Goal: Transaction & Acquisition: Book appointment/travel/reservation

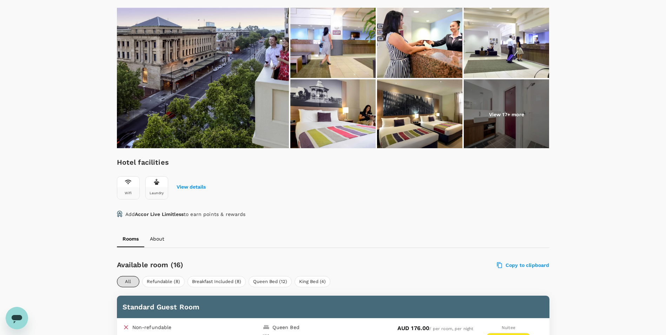
scroll to position [105, 0]
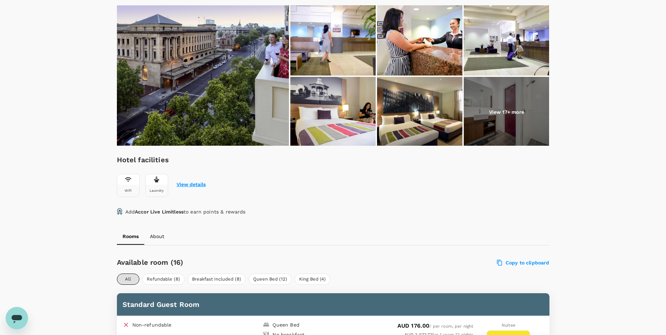
click at [185, 185] on button "View details" at bounding box center [191, 185] width 29 height 6
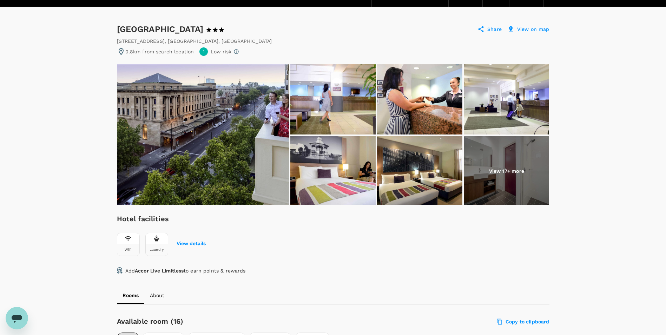
scroll to position [59, 0]
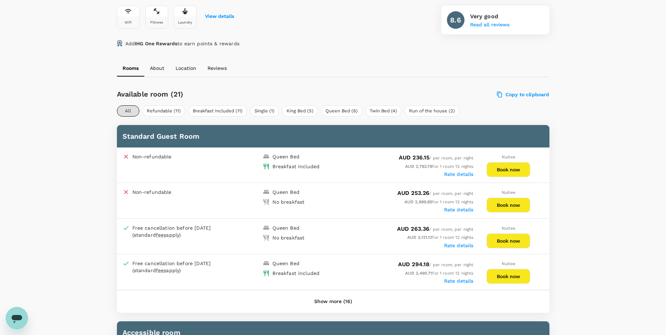
scroll to position [316, 0]
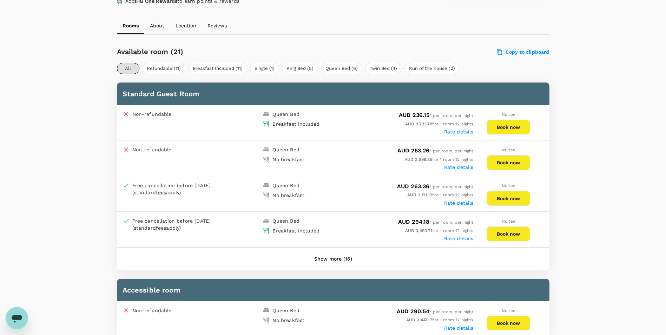
click at [336, 261] on button "Show more (16)" at bounding box center [333, 259] width 58 height 17
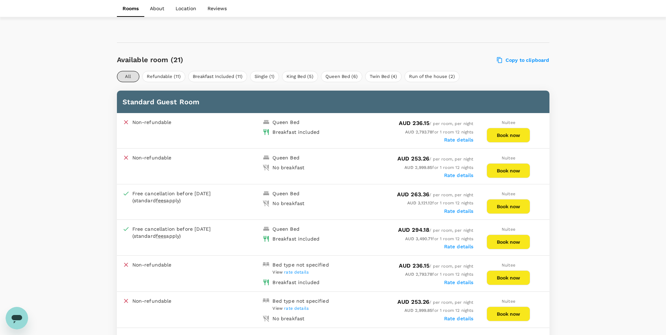
scroll to position [386, 0]
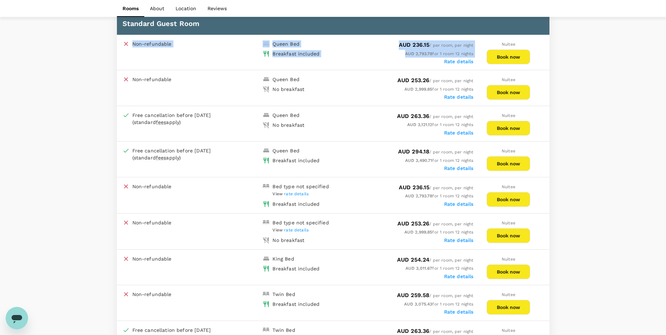
drag, startPoint x: 120, startPoint y: 40, endPoint x: 408, endPoint y: 59, distance: 288.4
click at [408, 59] on div "Non-refundable Queen Bed Breakfast included AUD 236.15 / per room, per night AU…" at bounding box center [333, 52] width 432 height 35
drag, startPoint x: 407, startPoint y: 59, endPoint x: 363, endPoint y: 59, distance: 44.6
click at [363, 59] on div "Rate details" at bounding box center [403, 60] width 140 height 7
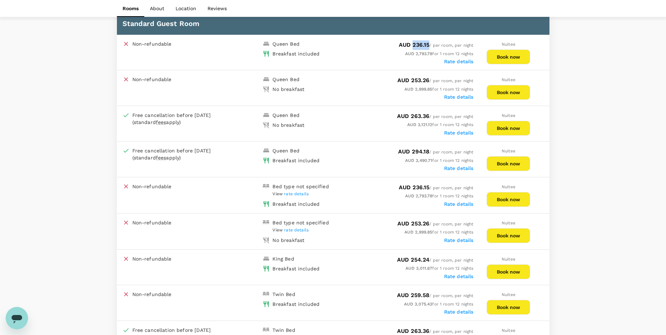
drag, startPoint x: 411, startPoint y: 46, endPoint x: 428, endPoint y: 46, distance: 16.9
click at [428, 46] on span "AUD 236.15 / per room, per night" at bounding box center [436, 45] width 75 height 5
click at [213, 159] on div "Free cancellation before 17 Oct 2025 (standard fees apply)" at bounding box center [179, 154] width 95 height 14
drag, startPoint x: 122, startPoint y: 148, endPoint x: 369, endPoint y: 155, distance: 246.8
click at [360, 155] on div "Free cancellation before 17 Oct 2025 (standard fees apply) Queen Bed Breakfast …" at bounding box center [333, 158] width 432 height 35
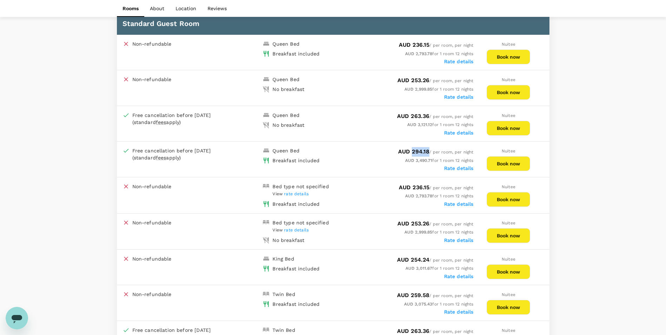
drag, startPoint x: 410, startPoint y: 151, endPoint x: 427, endPoint y: 150, distance: 16.9
click at [427, 150] on span "AUD 294.18" at bounding box center [414, 151] width 32 height 7
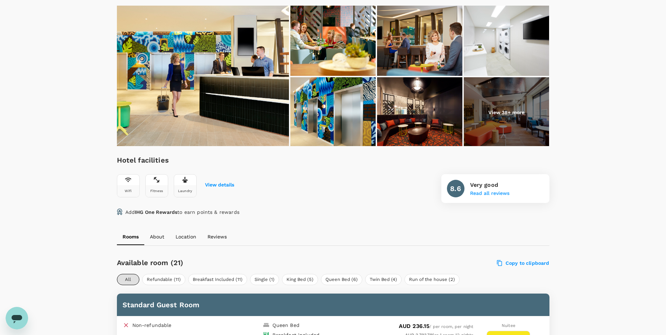
scroll to position [105, 0]
click at [221, 185] on button "View details" at bounding box center [219, 185] width 29 height 6
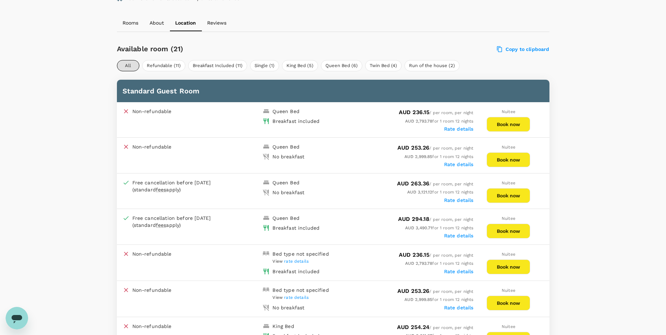
scroll to position [334, 0]
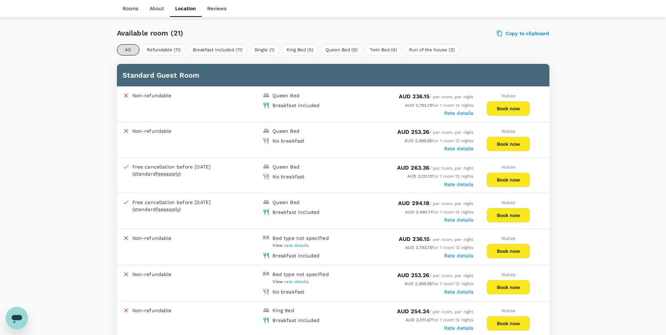
click at [509, 108] on button "Book now" at bounding box center [508, 108] width 44 height 15
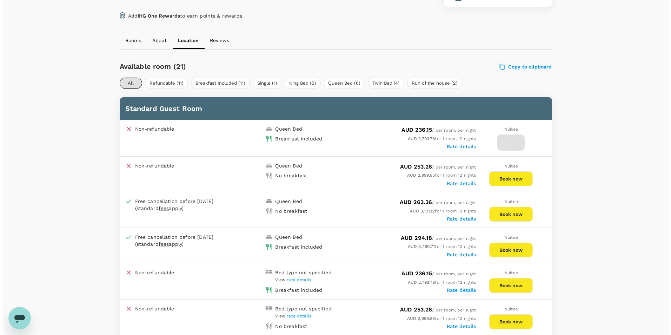
scroll to position [299, 0]
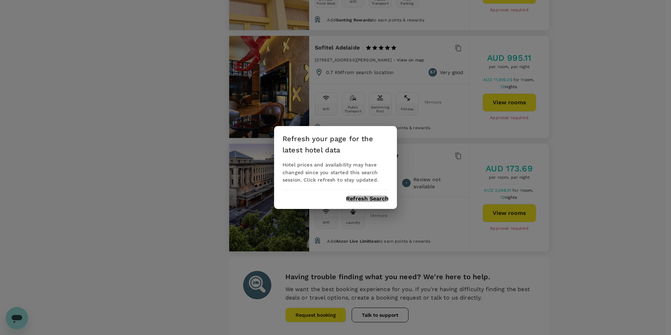
click at [363, 197] on button "Refresh Search" at bounding box center [367, 198] width 42 height 6
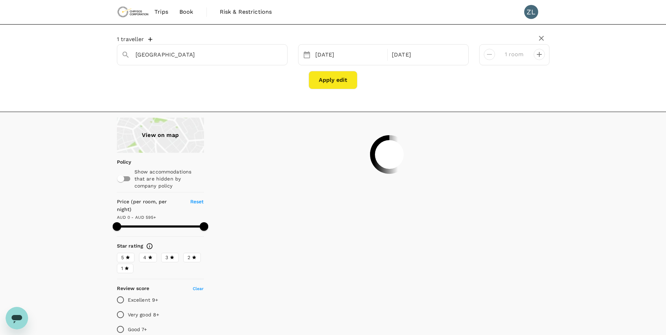
type input "595"
click at [185, 12] on span "Book" at bounding box center [186, 12] width 14 height 8
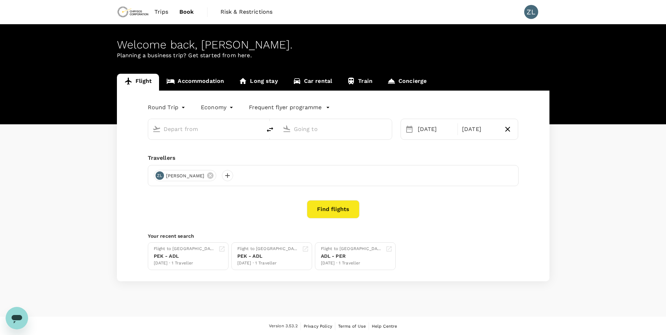
type input "Beijing Capital Intl (PEK)"
type input "Adelaide (ADL)"
click at [203, 79] on link "Accommodation" at bounding box center [195, 82] width 72 height 17
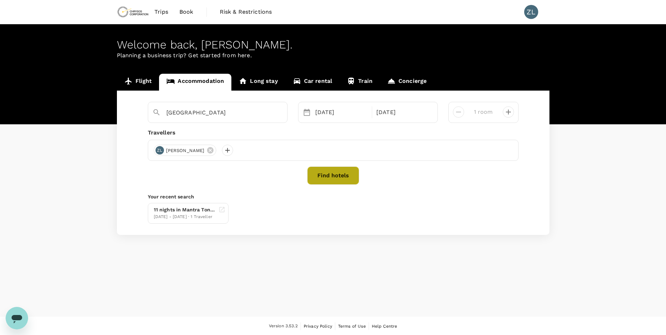
click at [334, 175] on button "Find hotels" at bounding box center [333, 175] width 52 height 18
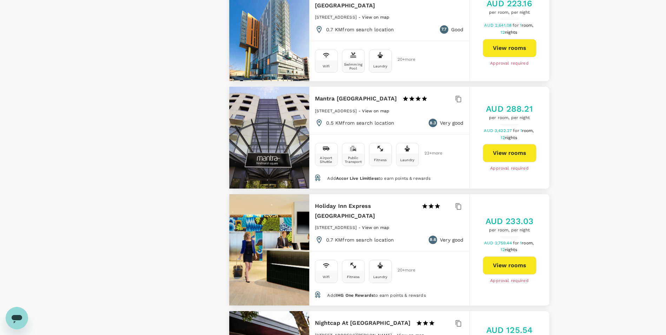
scroll to position [1535, 0]
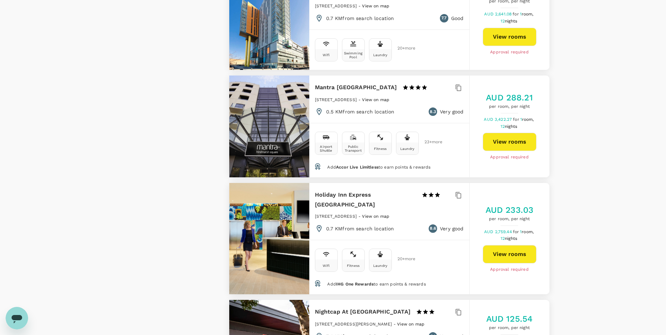
click at [511, 245] on button "View rooms" at bounding box center [510, 254] width 54 height 18
click at [513, 245] on button "View rooms" at bounding box center [510, 254] width 54 height 18
click at [508, 245] on button "View rooms" at bounding box center [510, 254] width 54 height 18
type input "595"
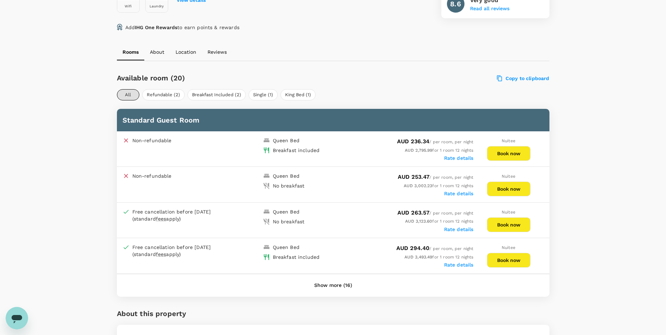
scroll to position [298, 0]
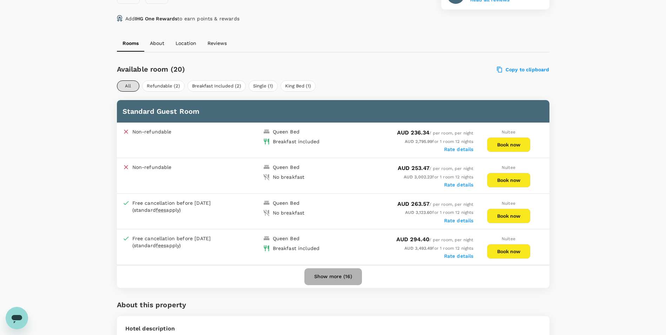
click at [341, 279] on button "Show more (16)" at bounding box center [333, 276] width 58 height 17
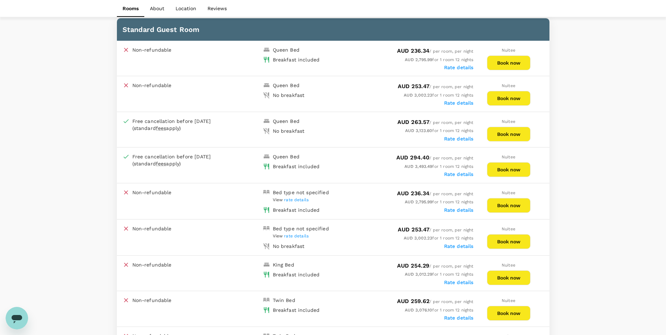
scroll to position [369, 0]
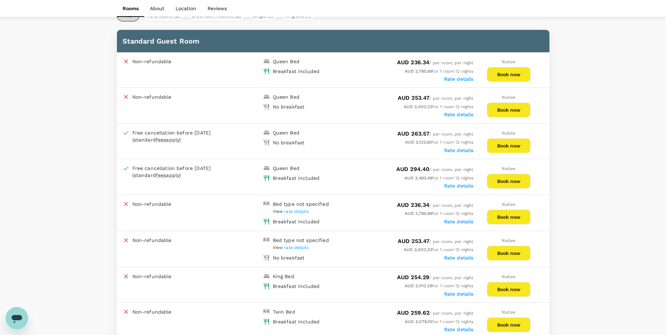
click at [509, 73] on button "Book now" at bounding box center [509, 74] width 44 height 15
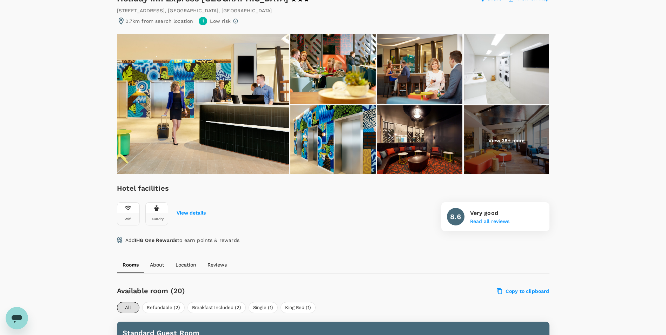
scroll to position [0, 0]
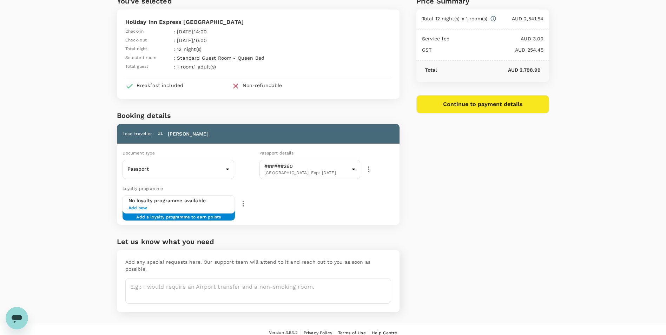
scroll to position [37, 0]
click at [489, 103] on button "Continue to payment details" at bounding box center [482, 104] width 133 height 18
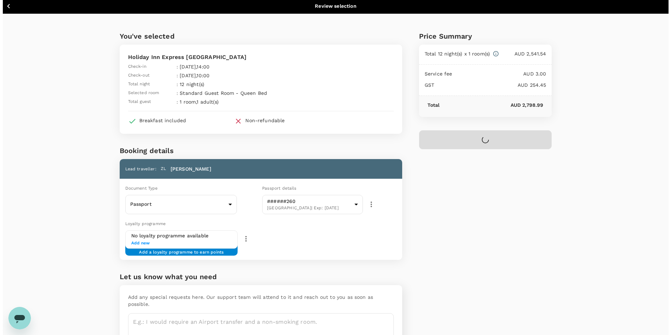
scroll to position [0, 0]
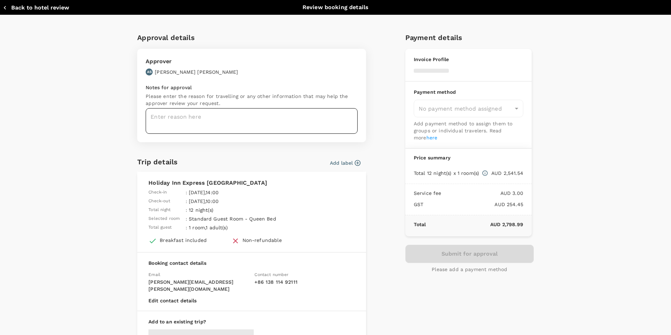
type input "9c4289b1-14a3-4119-8736-521306e5ca8f"
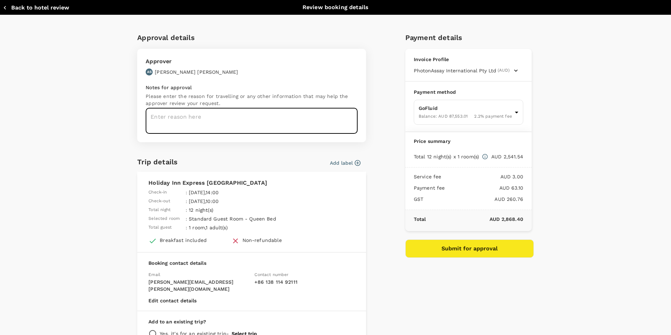
click at [203, 119] on textarea at bounding box center [252, 121] width 212 height 26
type textarea "Max Gen 2 Small Batch Adelaide Design Review"
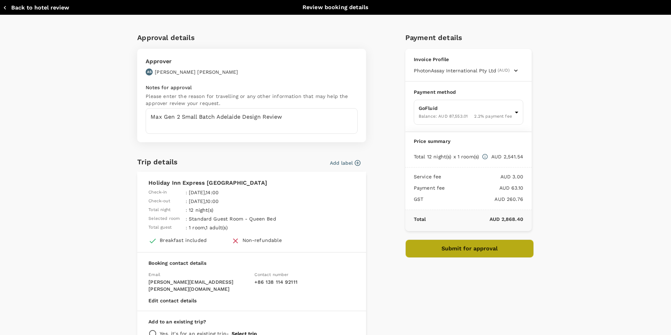
click at [461, 250] on button "Submit for approval" at bounding box center [469, 248] width 128 height 18
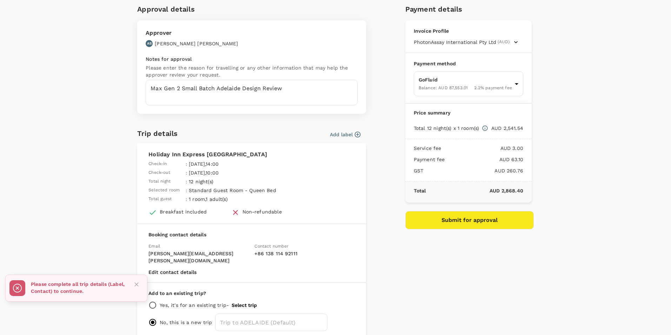
scroll to position [57, 0]
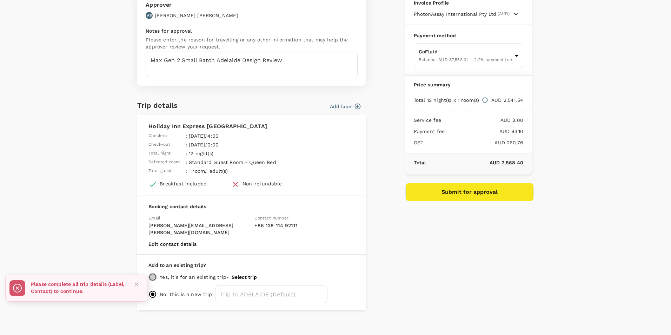
click at [150, 273] on input "radio" at bounding box center [152, 277] width 8 height 8
radio input "true"
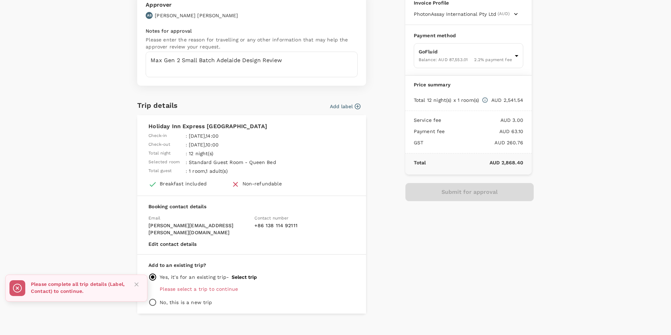
click at [152, 298] on input "radio" at bounding box center [152, 302] width 8 height 8
radio input "true"
radio input "false"
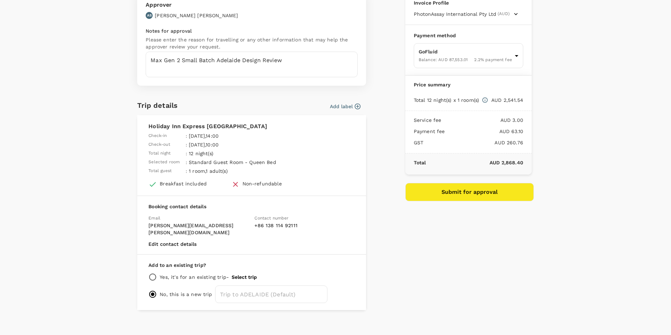
click at [392, 266] on div "Approval details Approver AS Allan Stabile Notes for approval Please enter the …" at bounding box center [333, 140] width 402 height 340
click at [454, 191] on button "Submit for approval" at bounding box center [469, 192] width 128 height 18
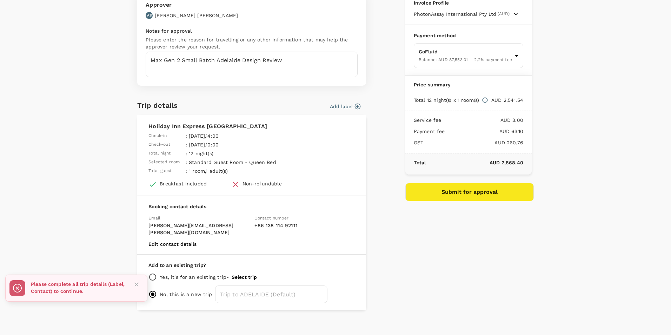
click at [178, 241] on button "Edit contact details" at bounding box center [172, 244] width 48 height 6
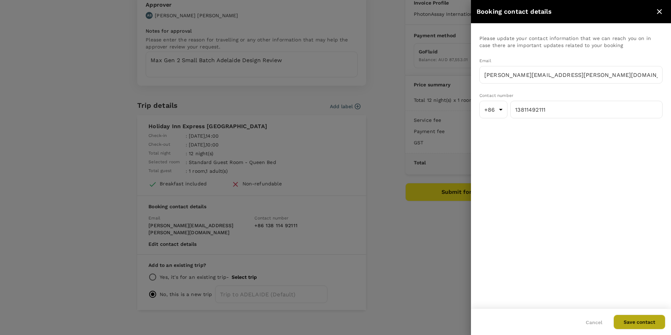
click at [635, 321] on button "Save contact" at bounding box center [639, 321] width 52 height 15
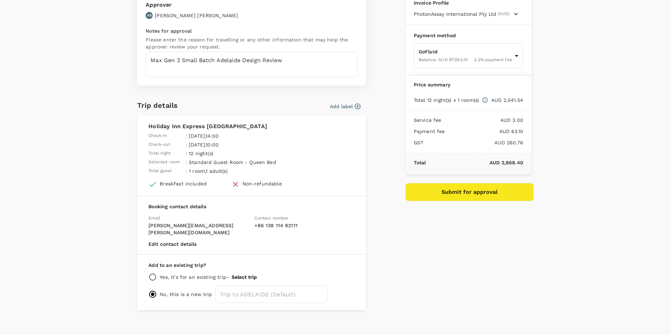
scroll to position [0, 0]
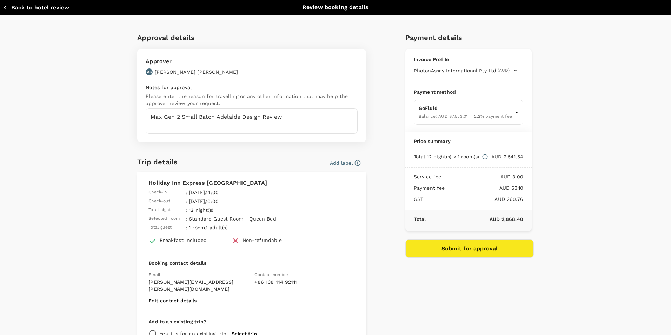
click at [360, 65] on div "Approver AS Allan Stabile Notes for approval Please enter the reason for travel…" at bounding box center [251, 95] width 229 height 93
click at [514, 70] on icon "button" at bounding box center [516, 70] width 4 height 2
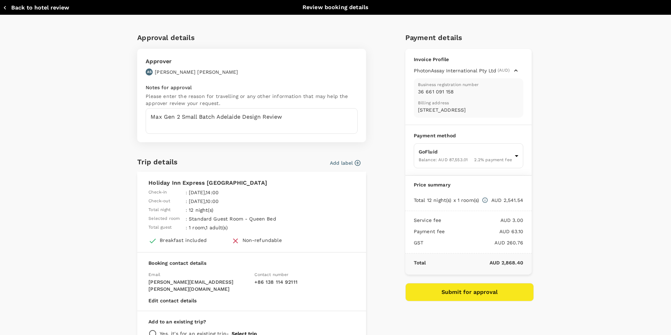
click at [518, 68] on div "Invoice Profile PhotonAssay International Pty Ltd (AUD) Business registration n…" at bounding box center [468, 87] width 126 height 76
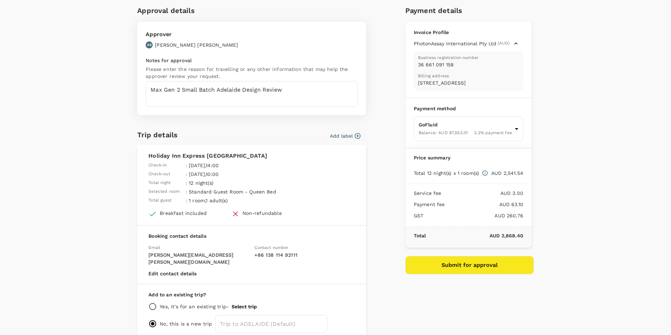
scroll to position [57, 0]
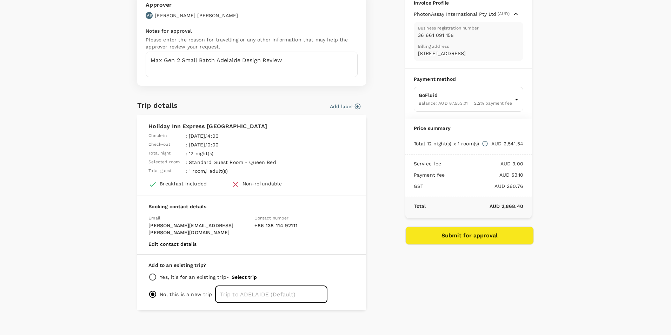
click at [270, 292] on input "text" at bounding box center [271, 294] width 112 height 18
type input "Trip to [GEOGRAPHIC_DATA]"
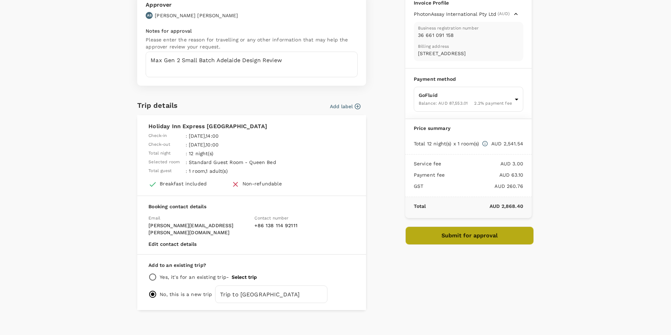
click at [467, 242] on button "Submit for approval" at bounding box center [469, 235] width 128 height 18
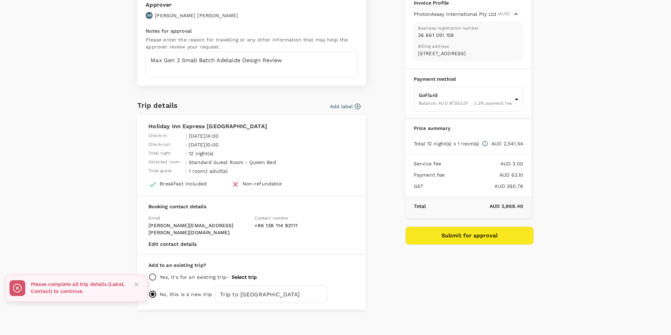
click at [76, 288] on p "Please complete all trip details (Label, Contact) to continue." at bounding box center [78, 287] width 95 height 14
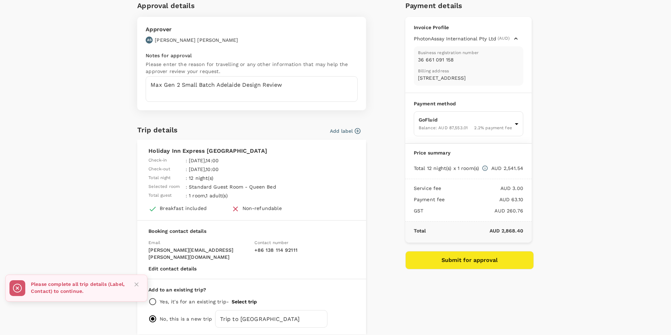
scroll to position [0, 0]
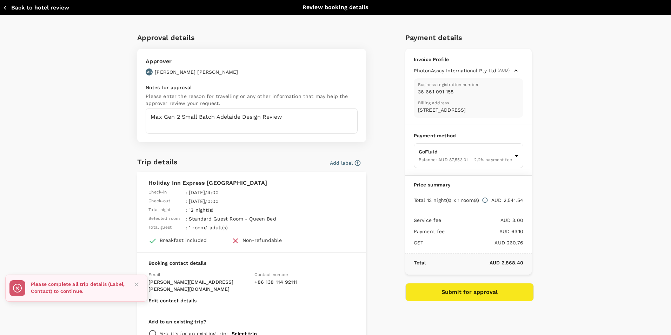
click at [348, 164] on button "Add label" at bounding box center [345, 162] width 31 height 7
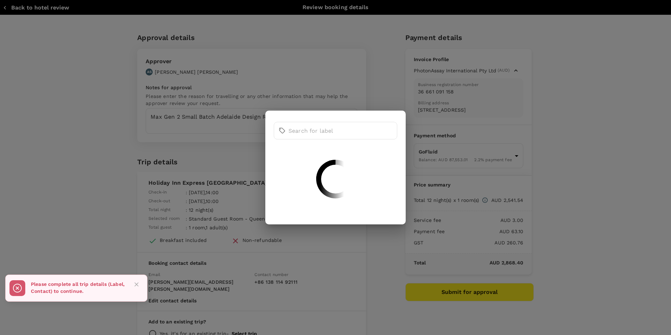
click at [370, 246] on div "​ ​" at bounding box center [335, 167] width 671 height 335
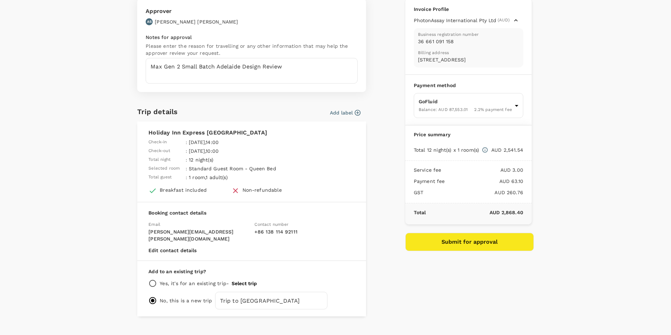
scroll to position [57, 0]
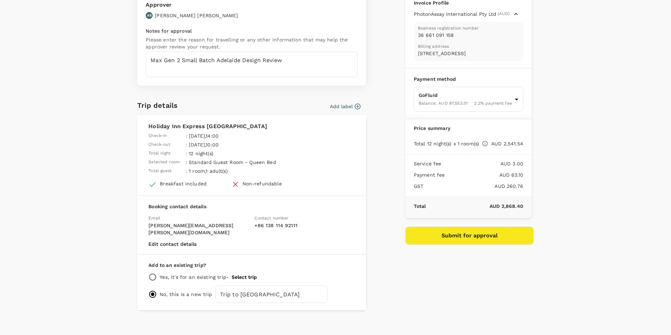
click at [149, 273] on input "radio" at bounding box center [152, 277] width 8 height 8
radio input "true"
radio input "false"
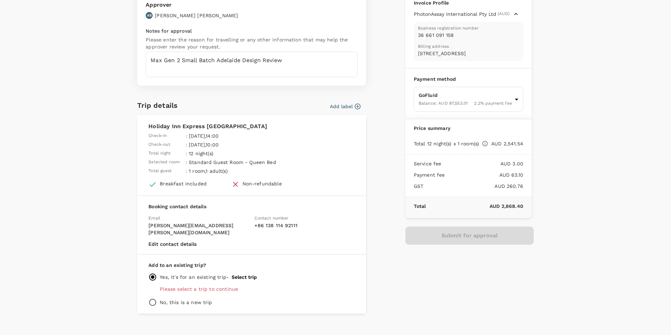
click at [251, 274] on button "Select trip" at bounding box center [244, 277] width 25 height 6
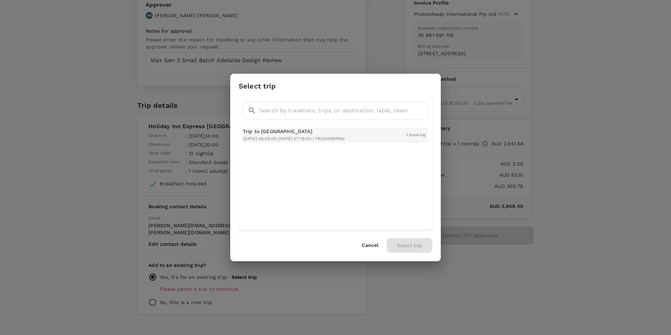
click at [281, 135] on div "Trip to Adelaide 2025-10-19 00:05:00 - 2025-11-01 07:15:00 | TR2510097463" at bounding box center [294, 135] width 102 height 15
click at [413, 246] on button "Select trip" at bounding box center [410, 245] width 46 height 15
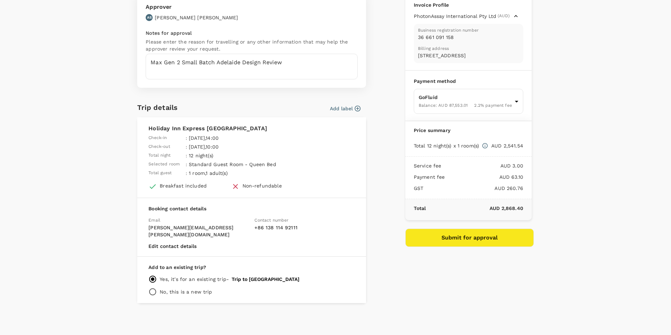
scroll to position [47, 0]
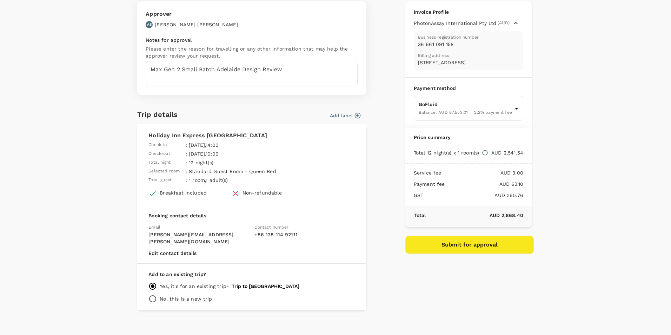
click at [458, 254] on button "Submit for approval" at bounding box center [469, 244] width 128 height 18
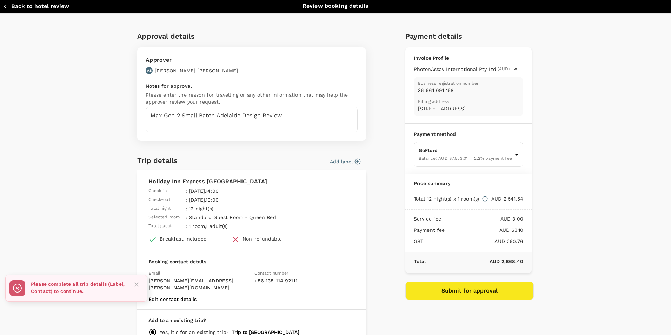
scroll to position [0, 0]
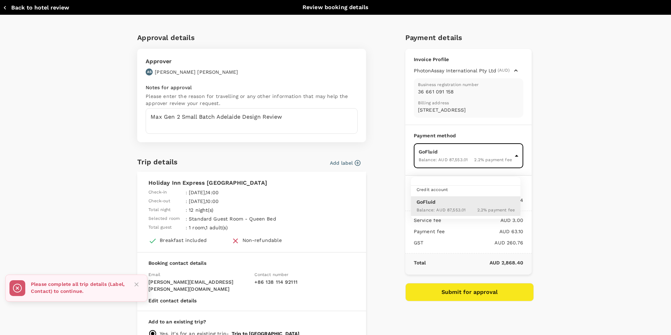
click at [513, 164] on body "Back to hotel details Review selection You've selected Holiday Inn Express Adel…" at bounding box center [335, 189] width 671 height 379
click at [483, 203] on p "GoFluid" at bounding box center [466, 201] width 98 height 7
click at [375, 98] on div "Approval details Approver AS Allan Stabile Notes for approval Please enter the …" at bounding box center [333, 191] width 402 height 331
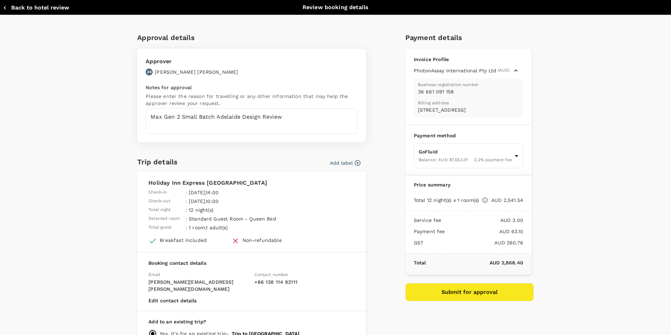
click at [202, 182] on p "Holiday Inn Express [GEOGRAPHIC_DATA]" at bounding box center [251, 183] width 206 height 8
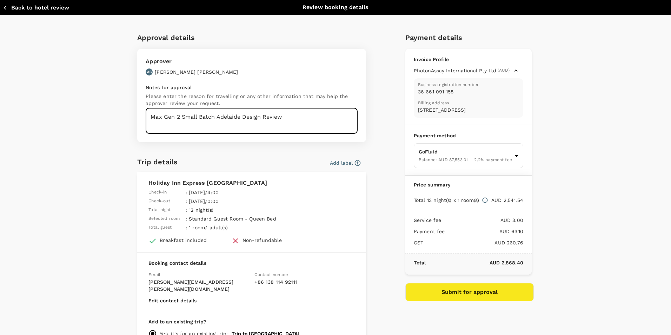
drag, startPoint x: 303, startPoint y: 122, endPoint x: 57, endPoint y: 114, distance: 245.4
click at [57, 114] on div "Approval details Approver AS Allan Stabile Notes for approval Please enter the …" at bounding box center [335, 202] width 671 height 374
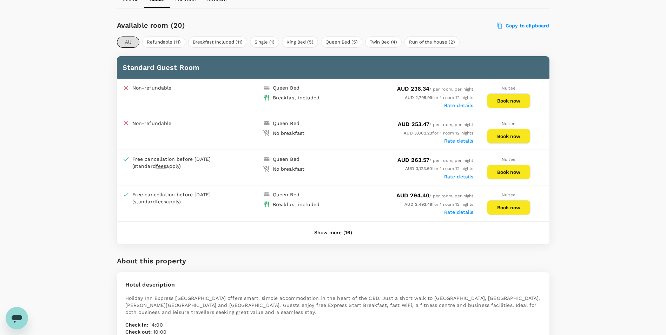
scroll to position [316, 0]
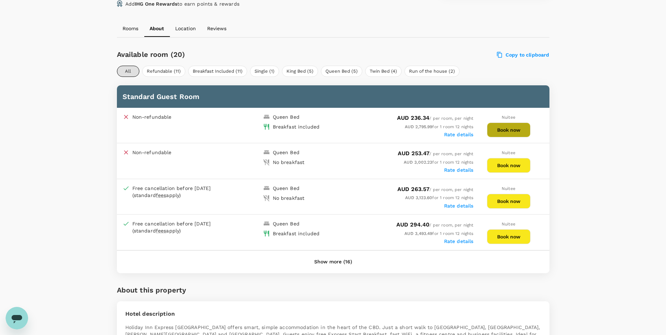
click at [509, 129] on button "Book now" at bounding box center [509, 129] width 44 height 15
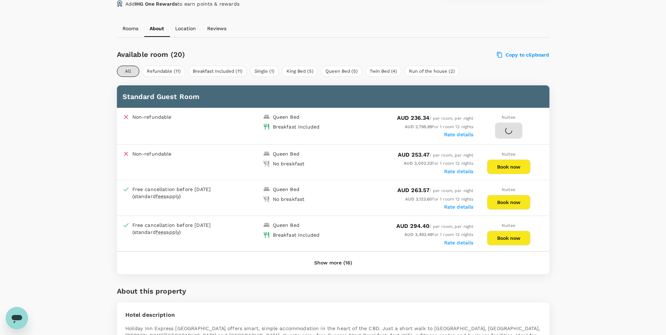
scroll to position [313, 0]
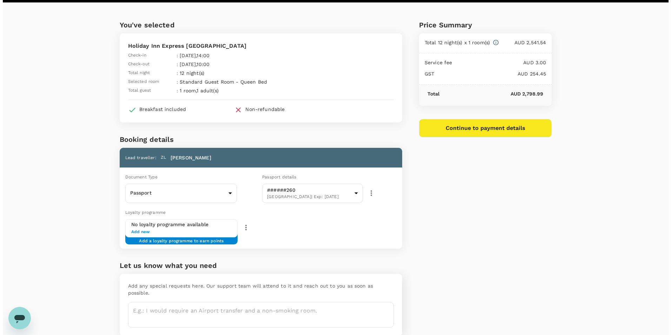
scroll to position [2, 0]
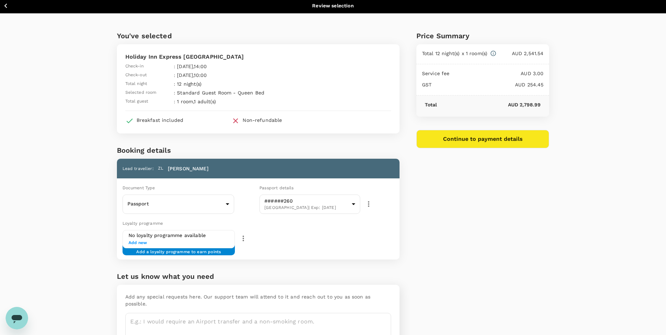
click at [285, 245] on div "No loyalty programme available Add new Add a loyalty programme to earn points" at bounding box center [212, 239] width 180 height 18
click at [245, 239] on icon "button" at bounding box center [243, 238] width 8 height 8
click at [309, 239] on div at bounding box center [335, 167] width 671 height 335
click at [496, 138] on button "Continue to payment details" at bounding box center [482, 139] width 133 height 18
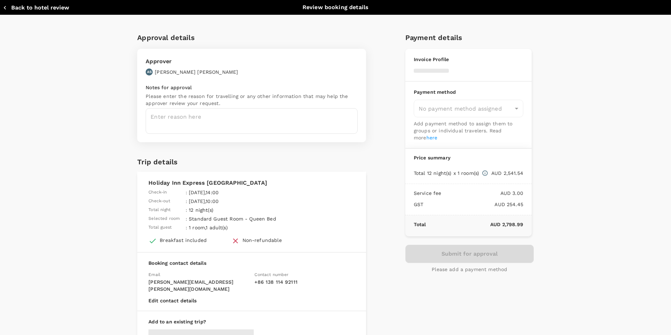
type input "9c4289b1-14a3-4119-8736-521306e5ca8f"
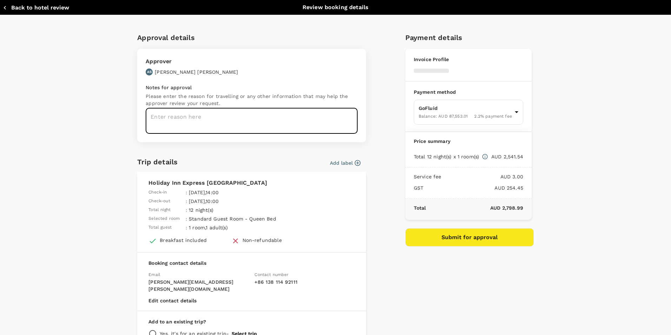
click at [271, 123] on textarea at bounding box center [252, 121] width 212 height 26
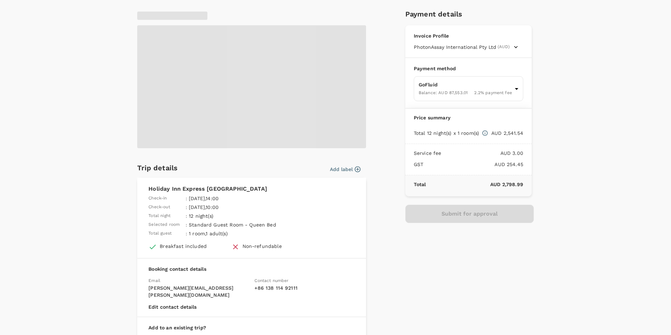
scroll to position [86, 0]
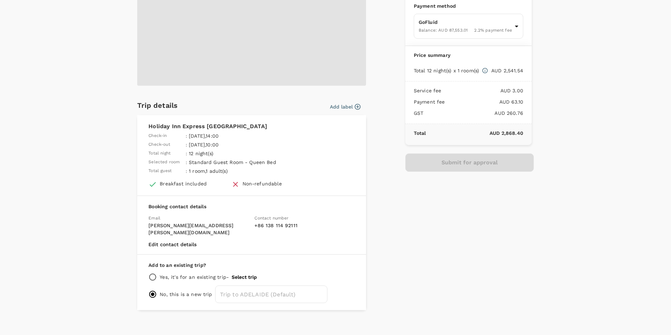
click at [152, 273] on input "radio" at bounding box center [152, 277] width 8 height 8
radio input "true"
radio input "false"
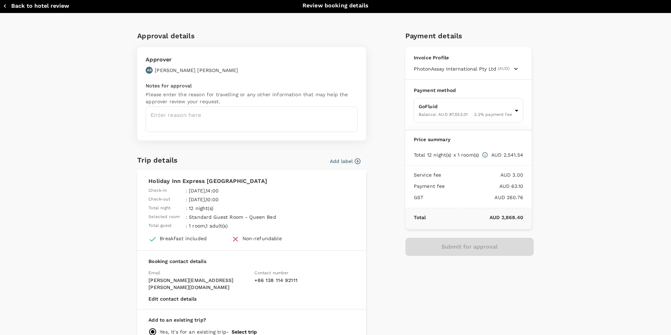
scroll to position [0, 0]
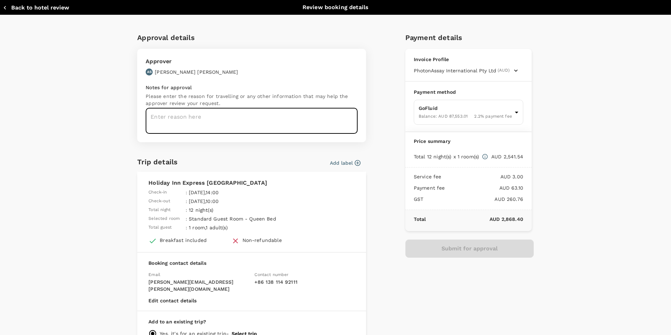
click at [205, 121] on textarea at bounding box center [252, 121] width 212 height 26
paste textarea "Max Gen 2 Small Batch Adelaide Design Review"
type textarea "Max Gen 2 Small Batch Adelaide Design Review"
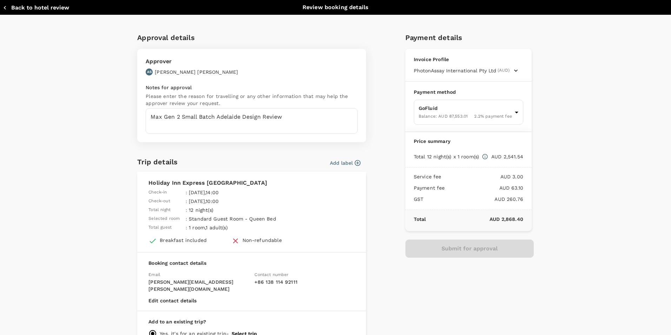
click at [377, 263] on div "Approval details Approver AS [PERSON_NAME] Notes for approval Please enter the …" at bounding box center [333, 198] width 402 height 344
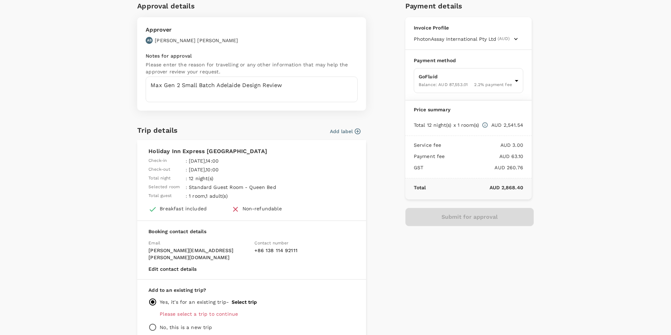
scroll to position [60, 0]
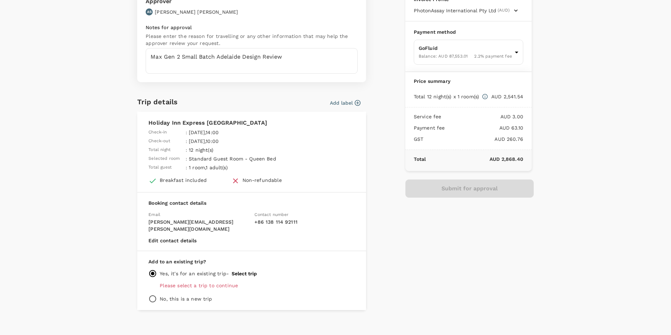
click at [254, 269] on div "Yes, it's for an existing trip - Select trip" at bounding box center [251, 273] width 206 height 8
click at [248, 271] on button "Select trip" at bounding box center [244, 274] width 25 height 6
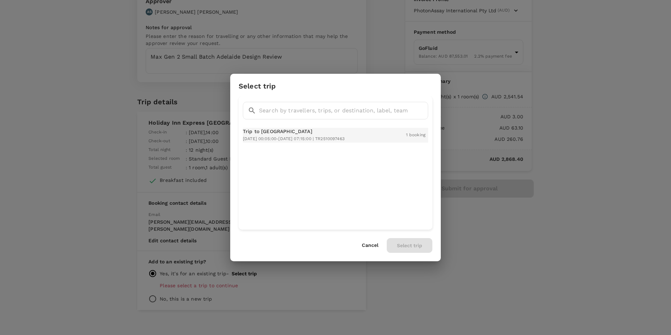
click at [302, 132] on p "Trip to [GEOGRAPHIC_DATA]" at bounding box center [294, 131] width 102 height 7
click at [406, 245] on button "Select trip" at bounding box center [410, 245] width 46 height 15
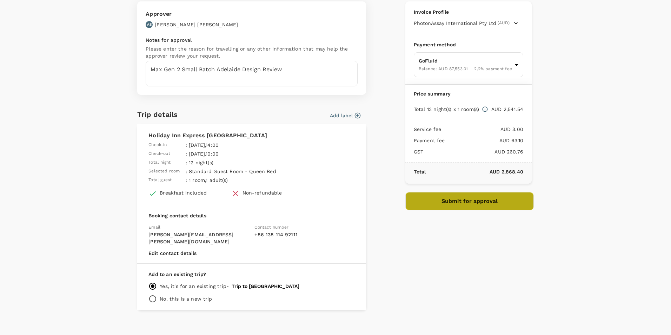
click at [458, 204] on button "Submit for approval" at bounding box center [469, 201] width 128 height 18
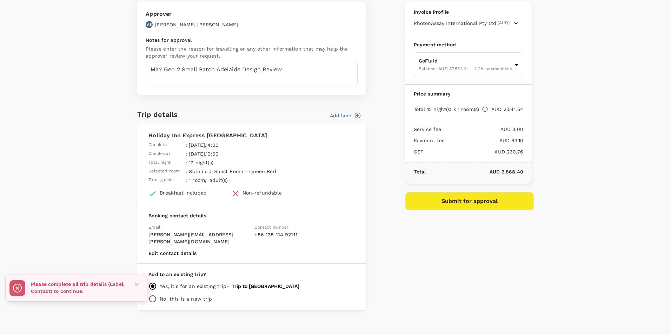
click at [356, 116] on icon "button" at bounding box center [357, 115] width 7 height 7
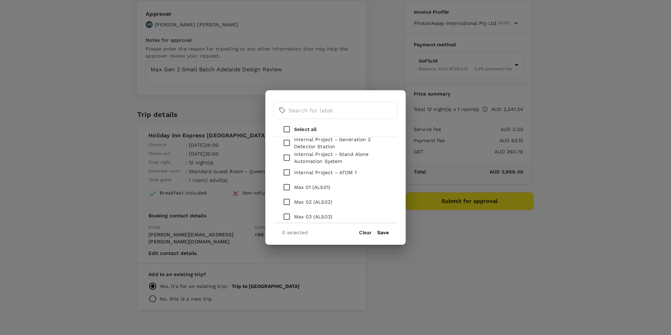
scroll to position [0, 0]
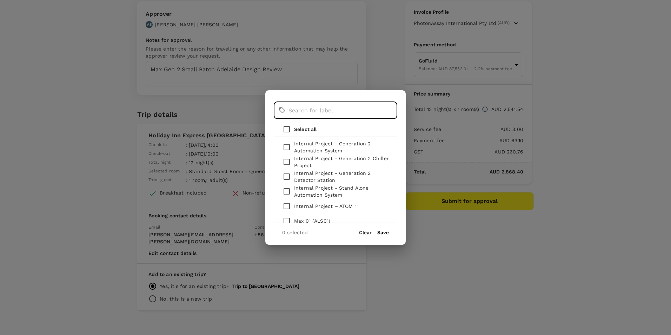
click at [354, 114] on input "text" at bounding box center [342, 110] width 109 height 18
type input "Genera"
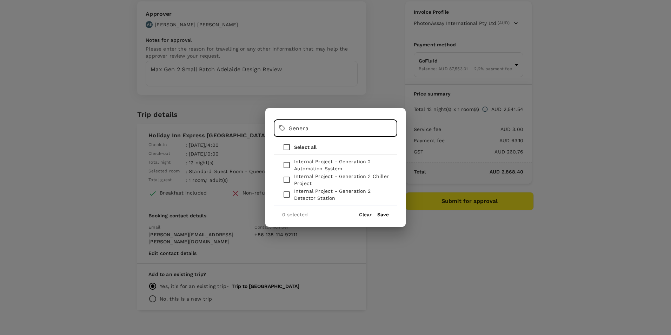
drag, startPoint x: 326, startPoint y: 129, endPoint x: 281, endPoint y: 131, distance: 45.3
click at [281, 131] on div "​ Genera ​" at bounding box center [336, 128] width 124 height 18
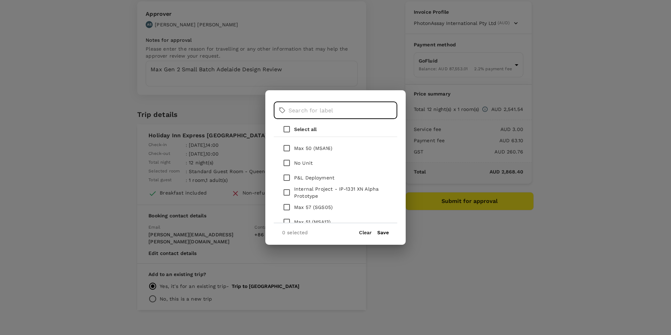
scroll to position [807, 0]
click at [288, 179] on input "checkbox" at bounding box center [286, 180] width 15 height 15
checkbox input "true"
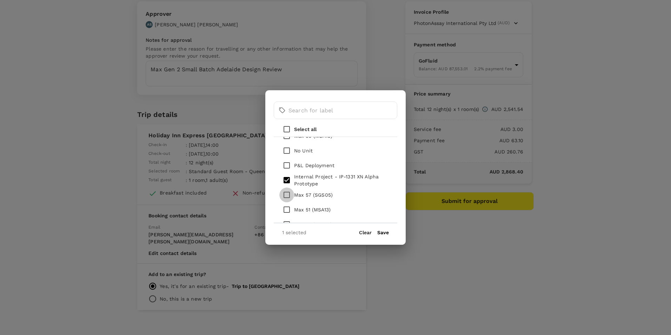
click at [290, 194] on input "checkbox" at bounding box center [286, 194] width 15 height 15
click at [285, 171] on input "checkbox" at bounding box center [286, 171] width 15 height 15
checkbox input "false"
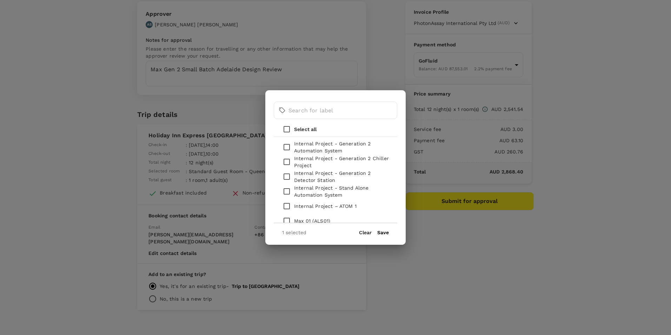
click at [387, 234] on button "Save" at bounding box center [383, 233] width 12 height 6
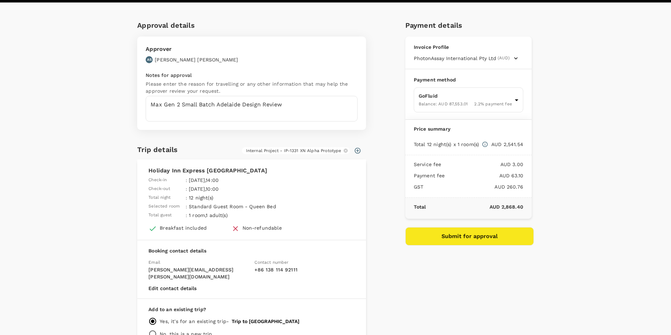
scroll to position [47, 0]
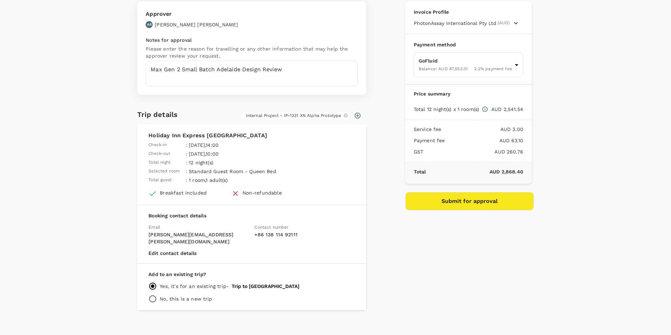
click at [452, 203] on button "Submit for approval" at bounding box center [469, 201] width 128 height 18
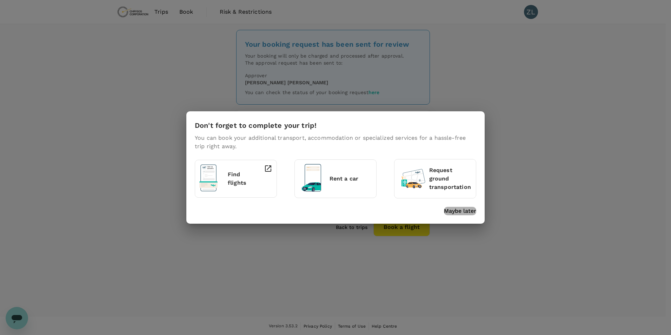
click at [466, 211] on p "Maybe later" at bounding box center [460, 211] width 32 height 8
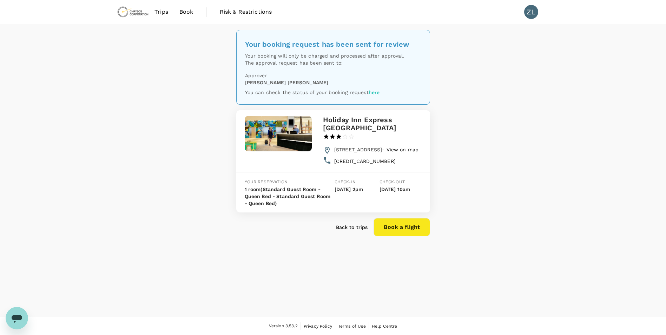
click at [349, 231] on p "Back to trips" at bounding box center [352, 227] width 32 height 7
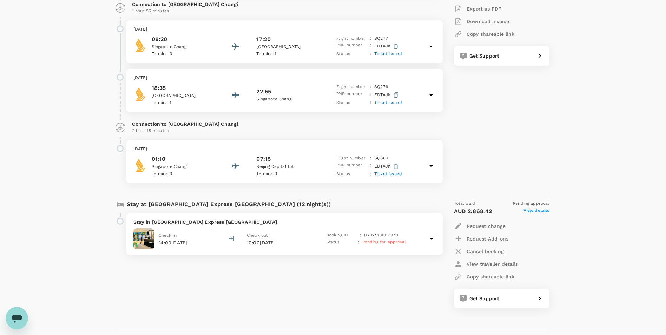
scroll to position [246, 0]
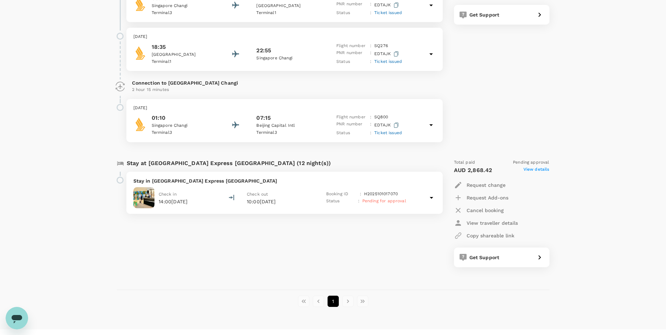
click at [279, 186] on div "Stay in [GEOGRAPHIC_DATA] Express [GEOGRAPHIC_DATA] Check in 14:00[DATE] Check …" at bounding box center [284, 193] width 316 height 42
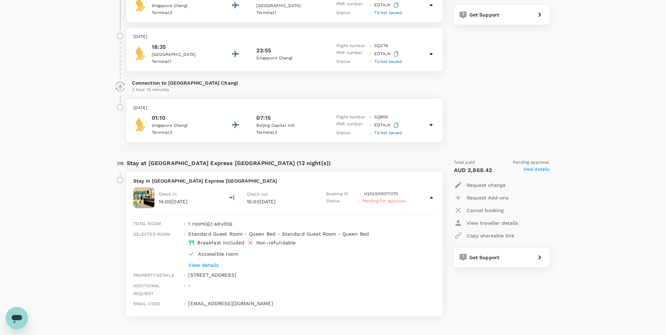
click at [210, 263] on p "View details" at bounding box center [301, 264] width 226 height 7
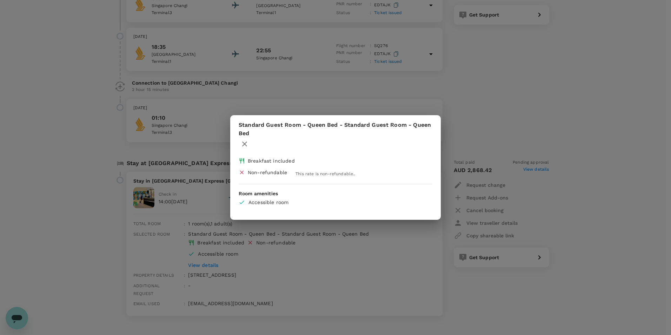
click at [511, 108] on div "Standard Guest Room - Queen Bed - Standard Guest Room - Queen Bed Breakfast inc…" at bounding box center [335, 167] width 671 height 335
